Goal: Task Accomplishment & Management: Manage account settings

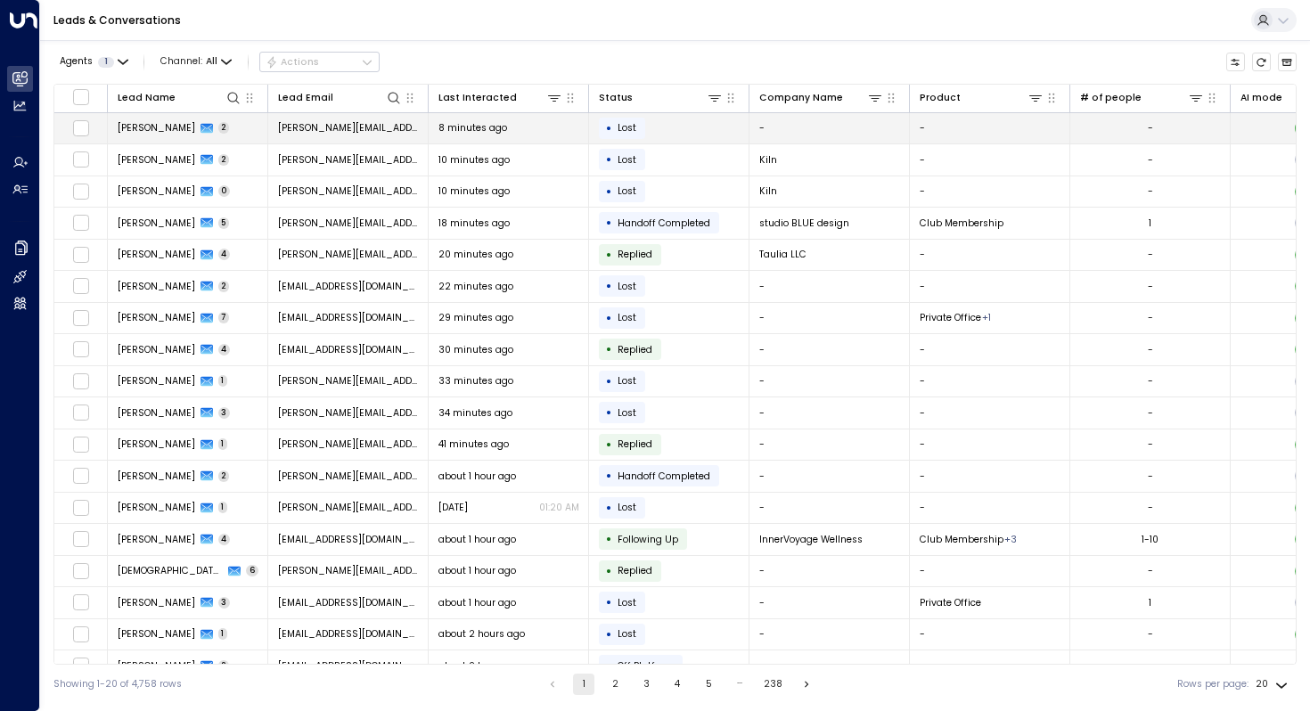
click at [159, 123] on span "[PERSON_NAME]" at bounding box center [157, 127] width 78 height 13
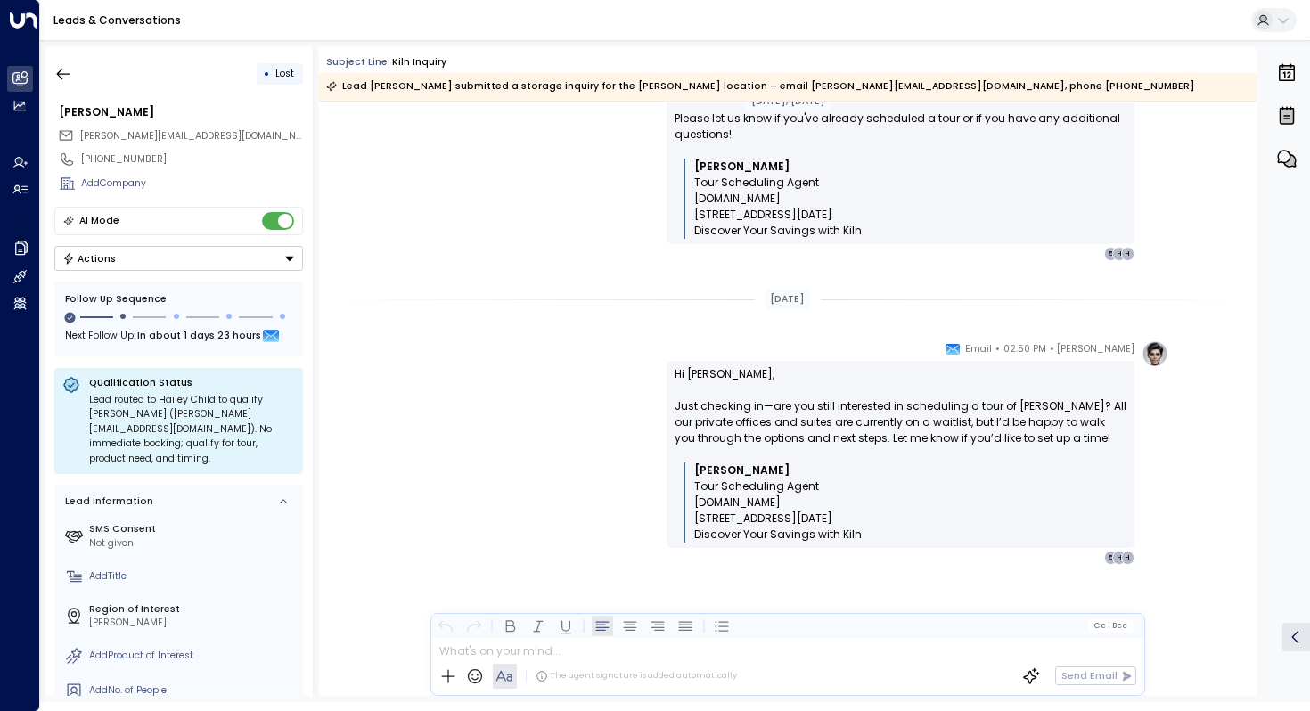
scroll to position [1130, 0]
click at [276, 73] on span "Lost" at bounding box center [284, 73] width 19 height 13
click at [62, 76] on icon "button" at bounding box center [63, 74] width 18 height 18
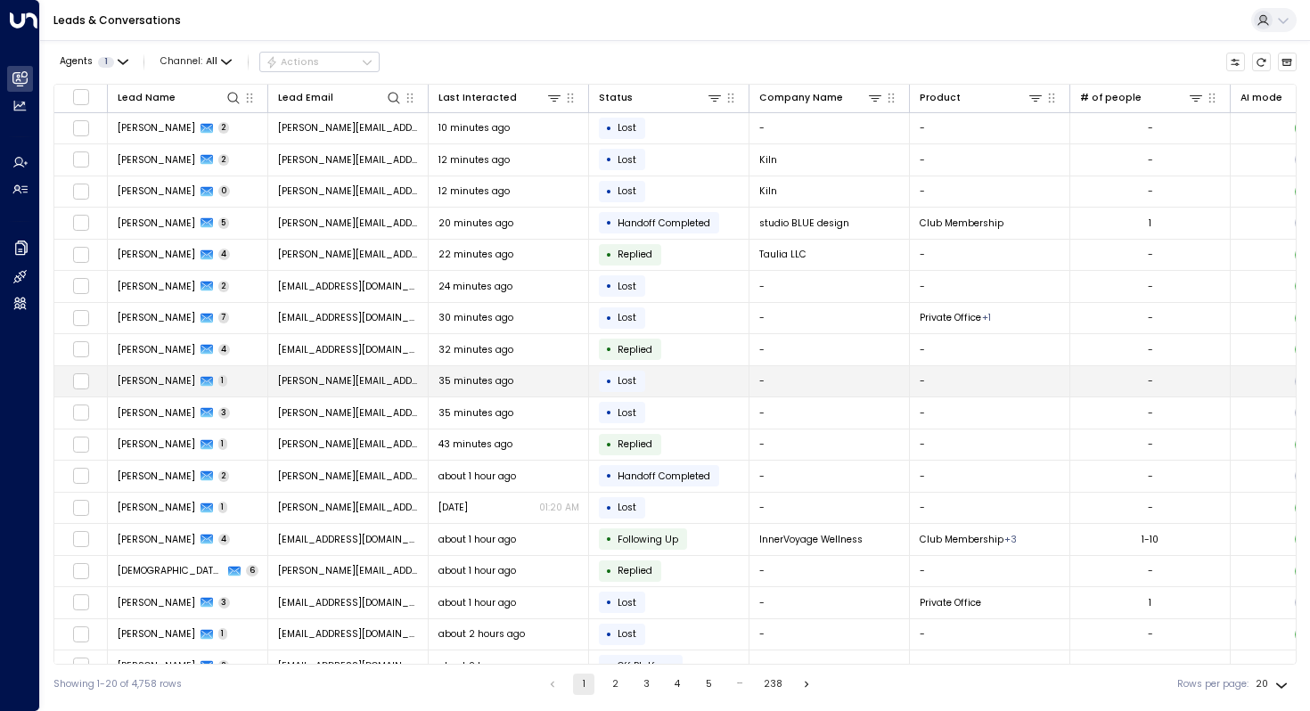
click at [155, 377] on span "[PERSON_NAME]" at bounding box center [157, 380] width 78 height 13
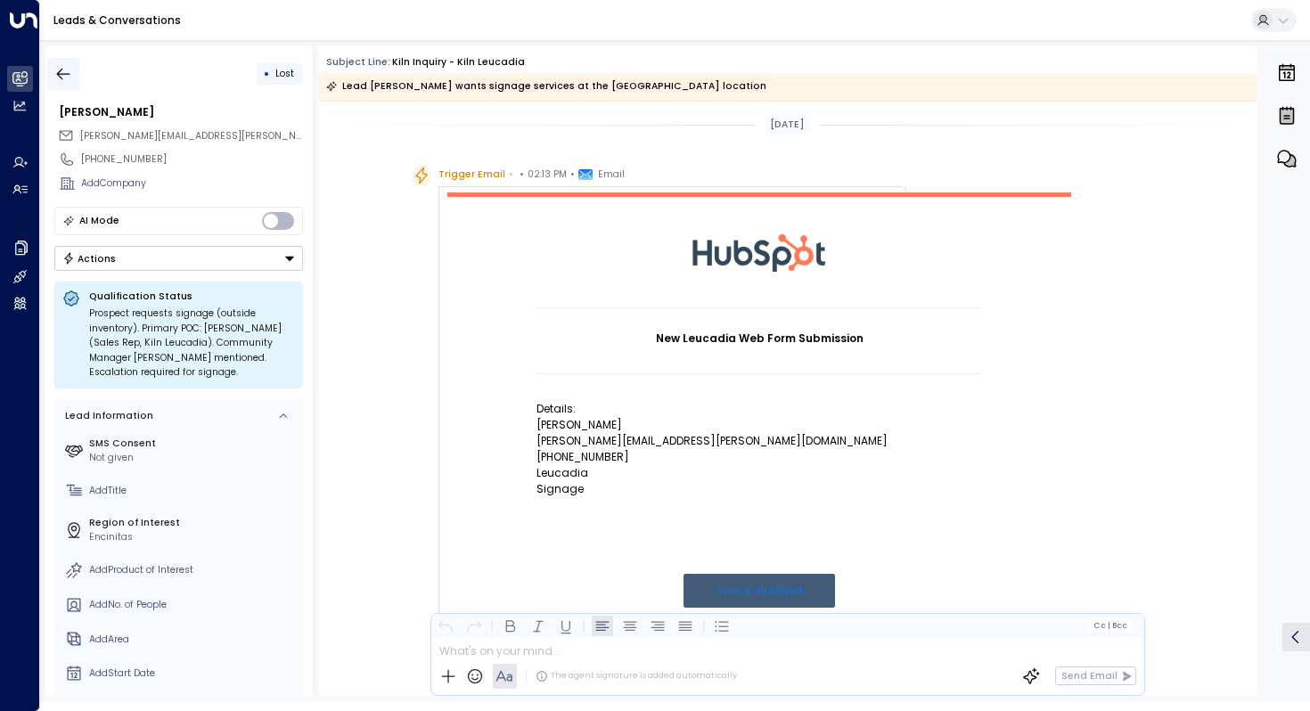
click at [62, 75] on icon "button" at bounding box center [63, 74] width 18 height 18
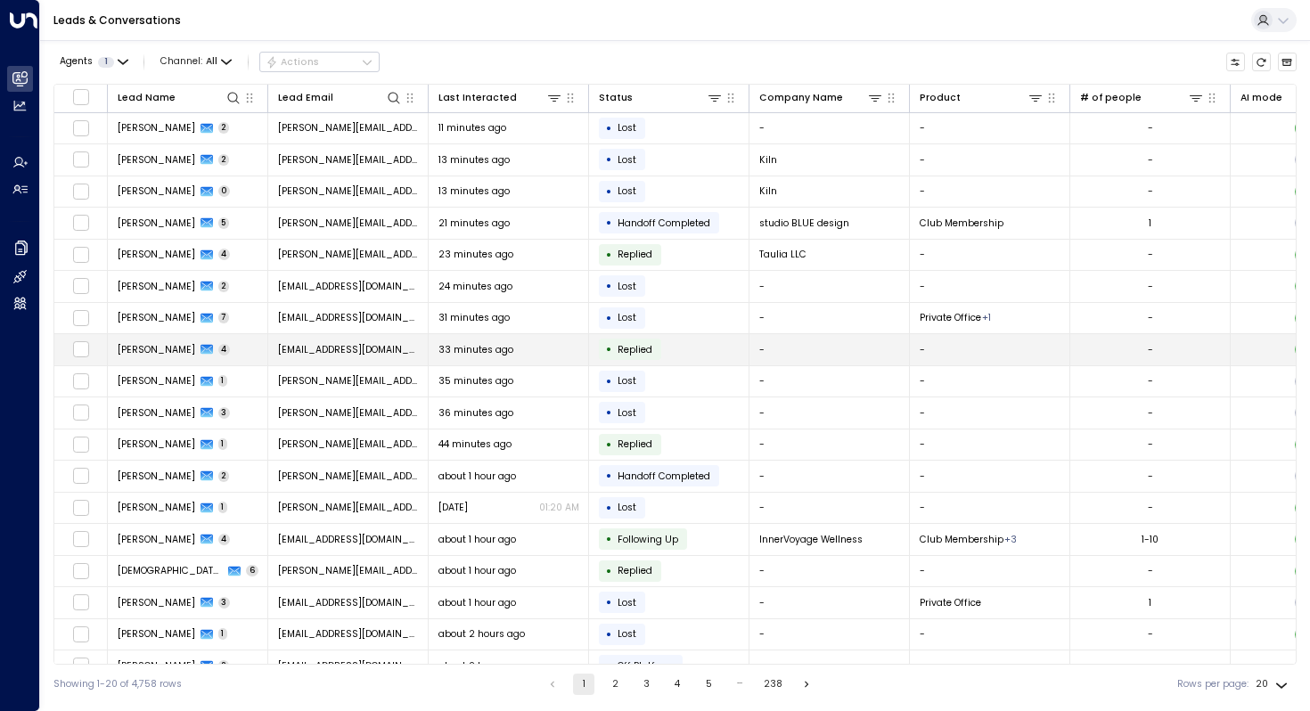
click at [157, 348] on span "[PERSON_NAME]" at bounding box center [157, 349] width 78 height 13
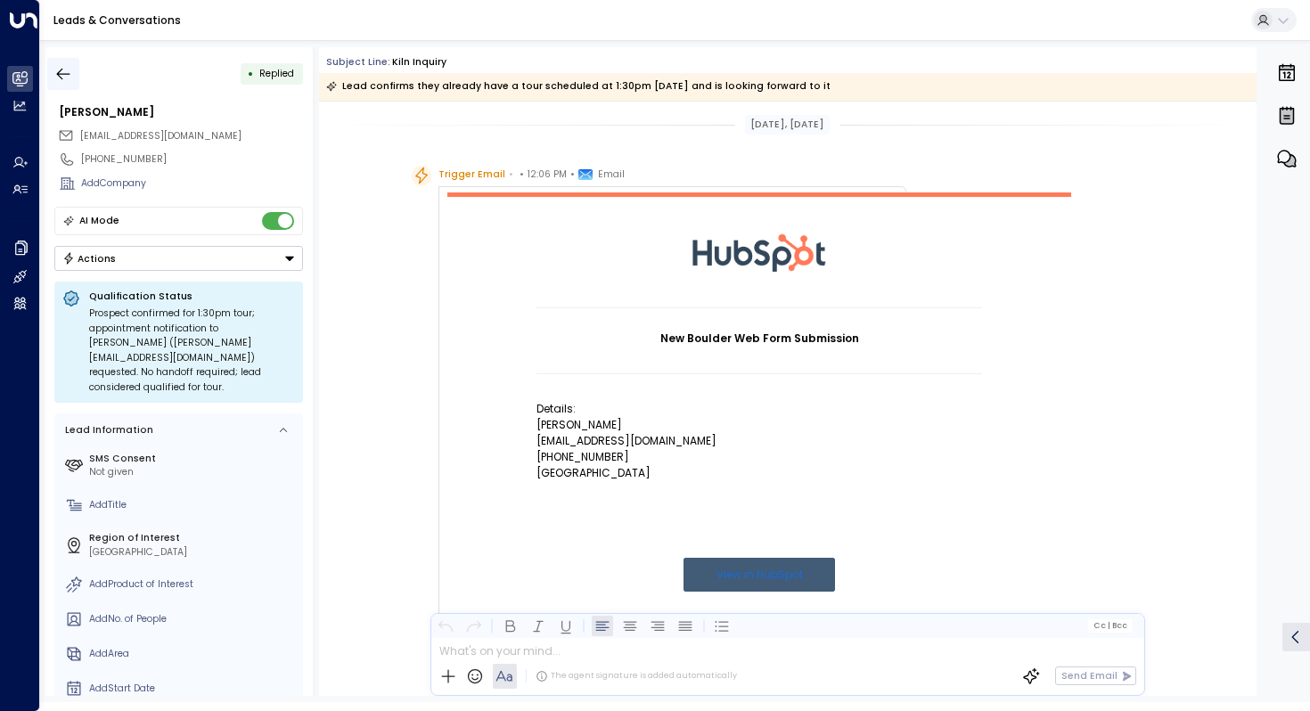
click at [66, 73] on icon "button" at bounding box center [63, 74] width 13 height 12
